Goal: Information Seeking & Learning: Learn about a topic

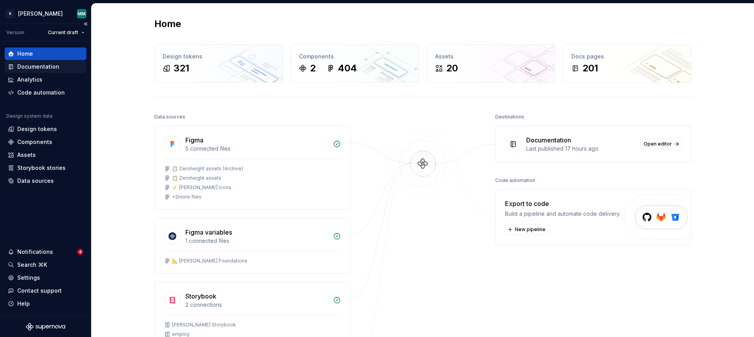
click at [34, 66] on div "Documentation" at bounding box center [38, 67] width 42 height 8
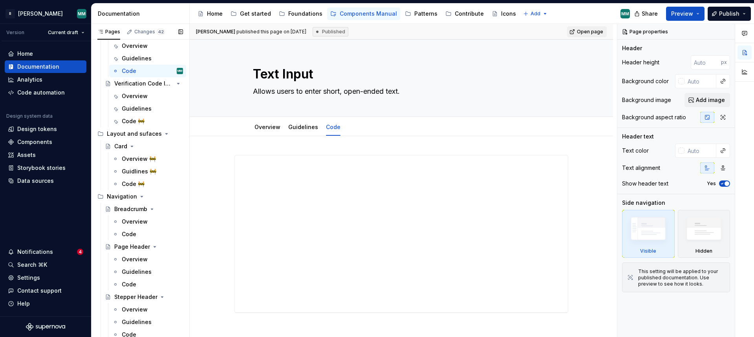
scroll to position [748, 0]
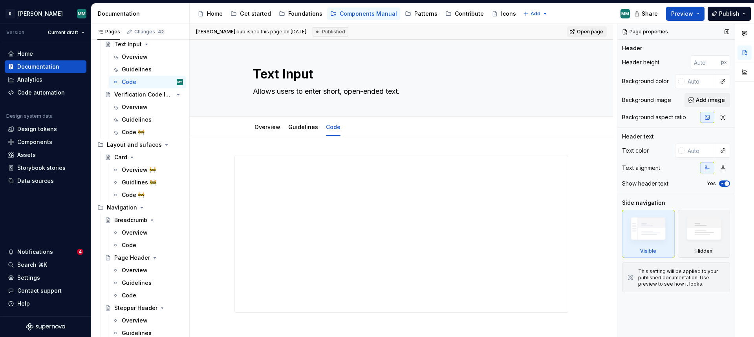
type textarea "*"
